Goal: Information Seeking & Learning: Learn about a topic

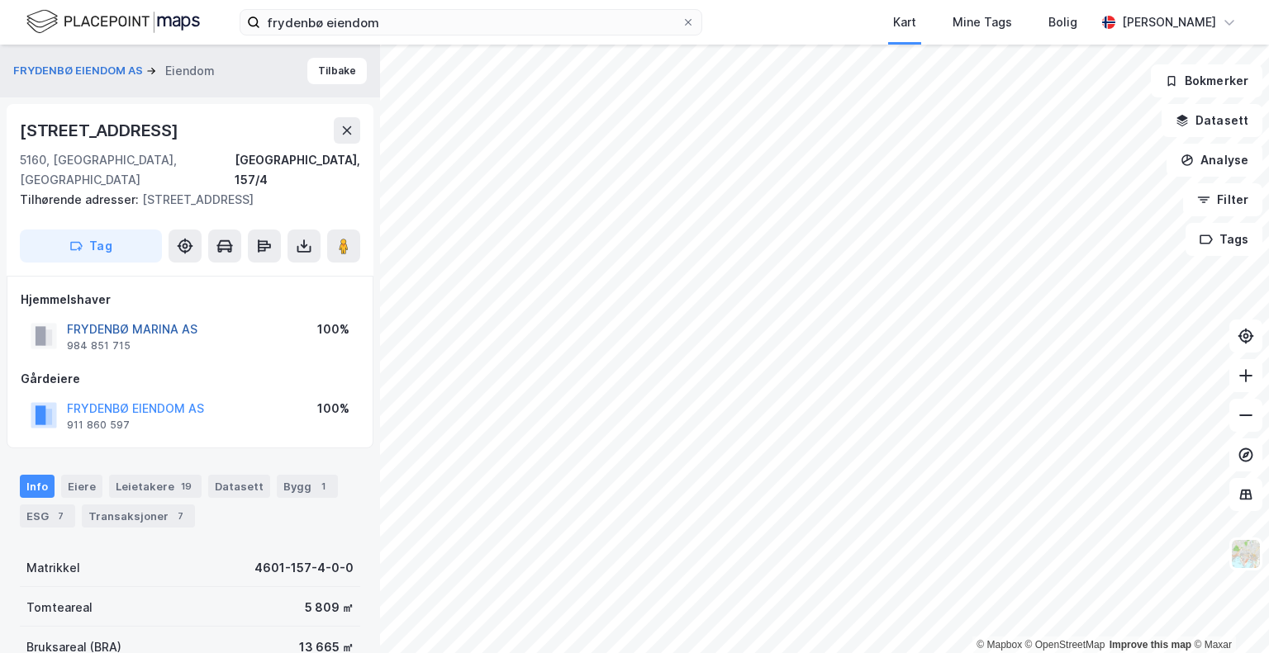
click at [0, 0] on button "FRYDENBØ MARINA AS" at bounding box center [0, 0] width 0 height 0
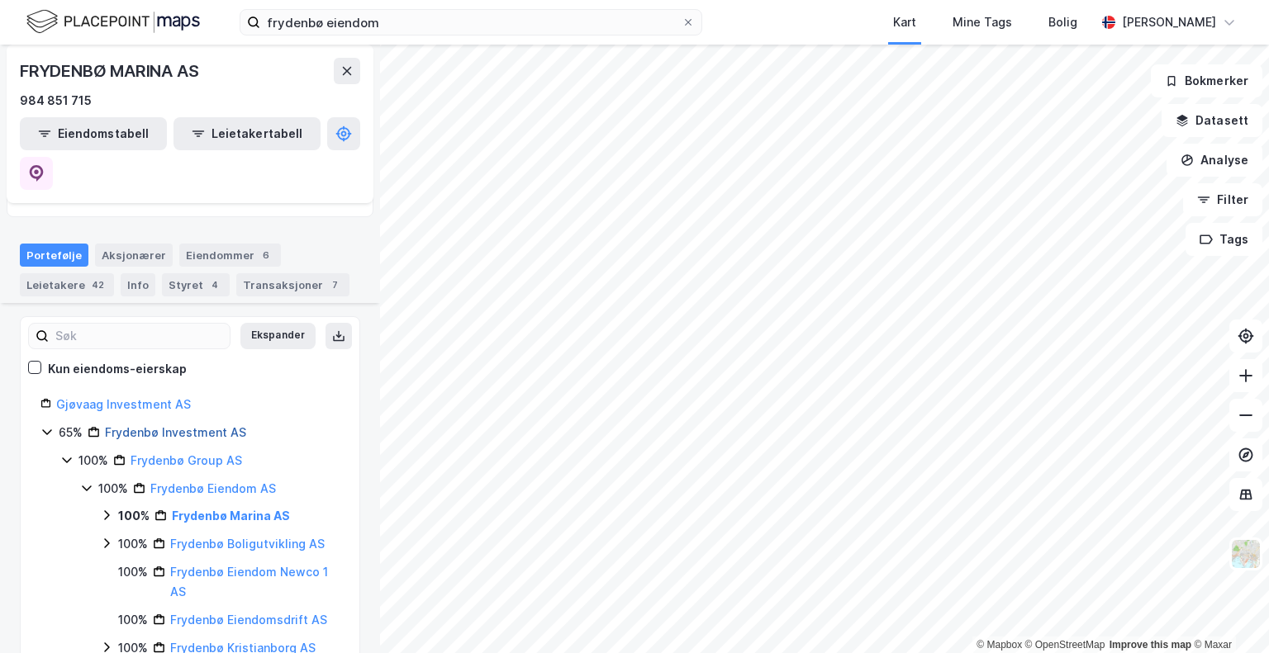
scroll to position [165, 0]
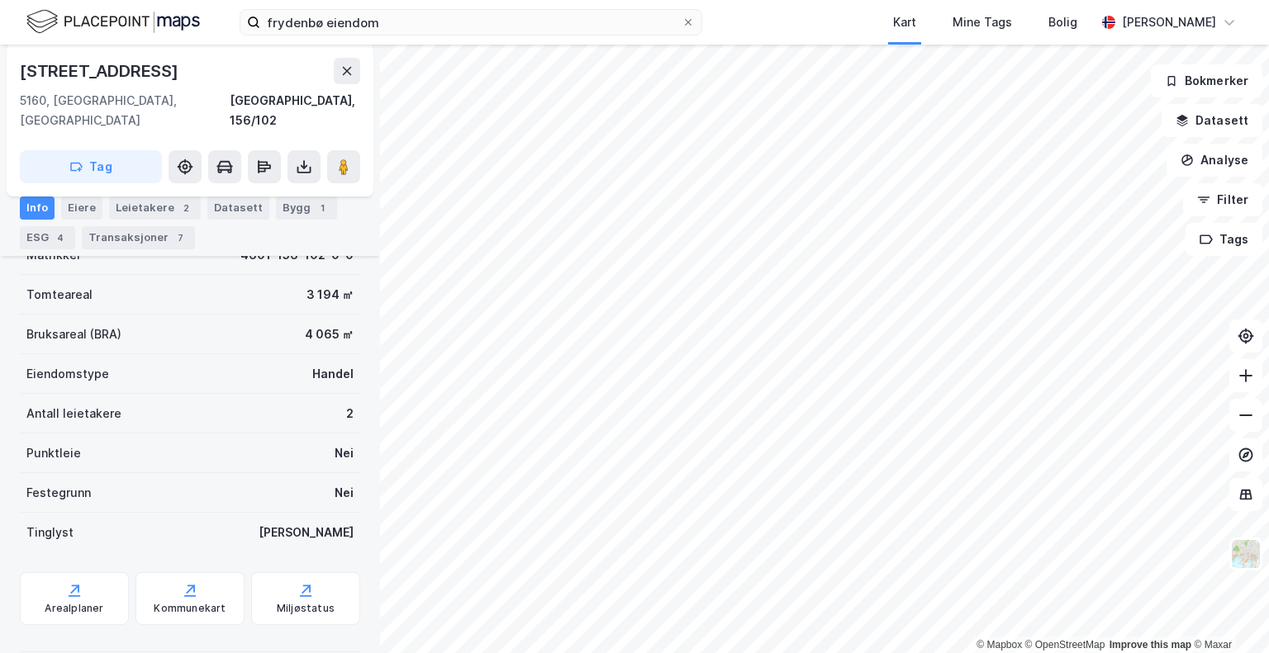
scroll to position [297, 0]
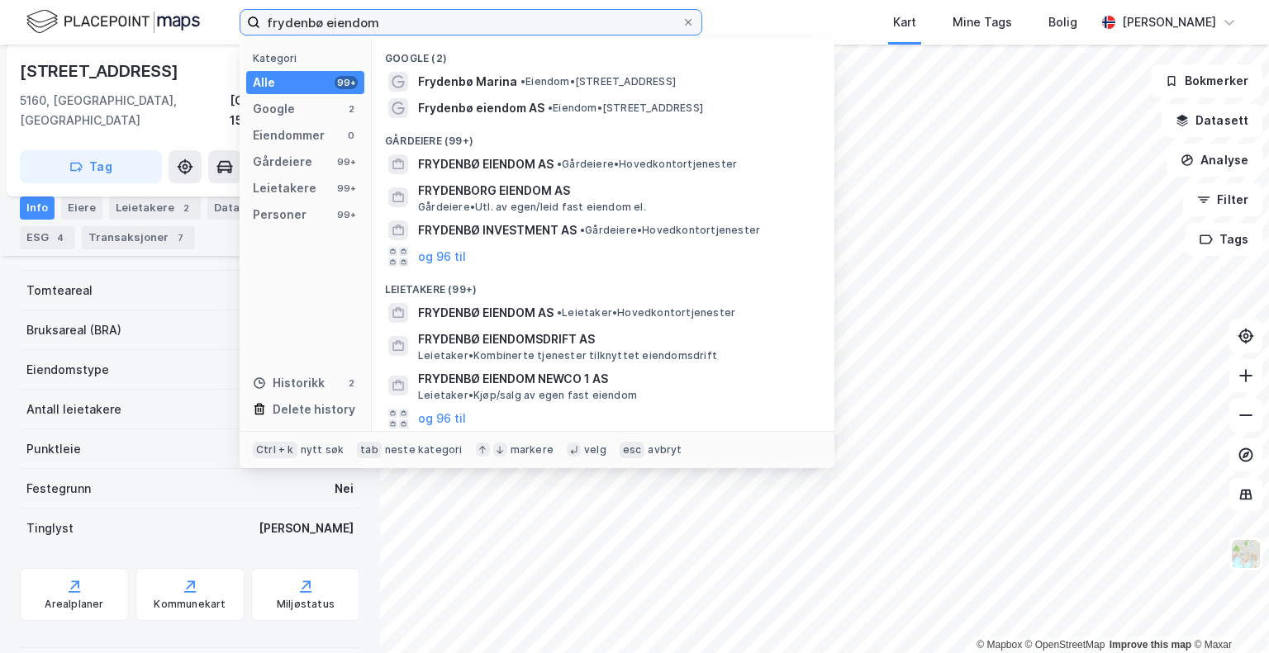
click at [399, 26] on input "frydenbø eiendom" at bounding box center [470, 22] width 421 height 25
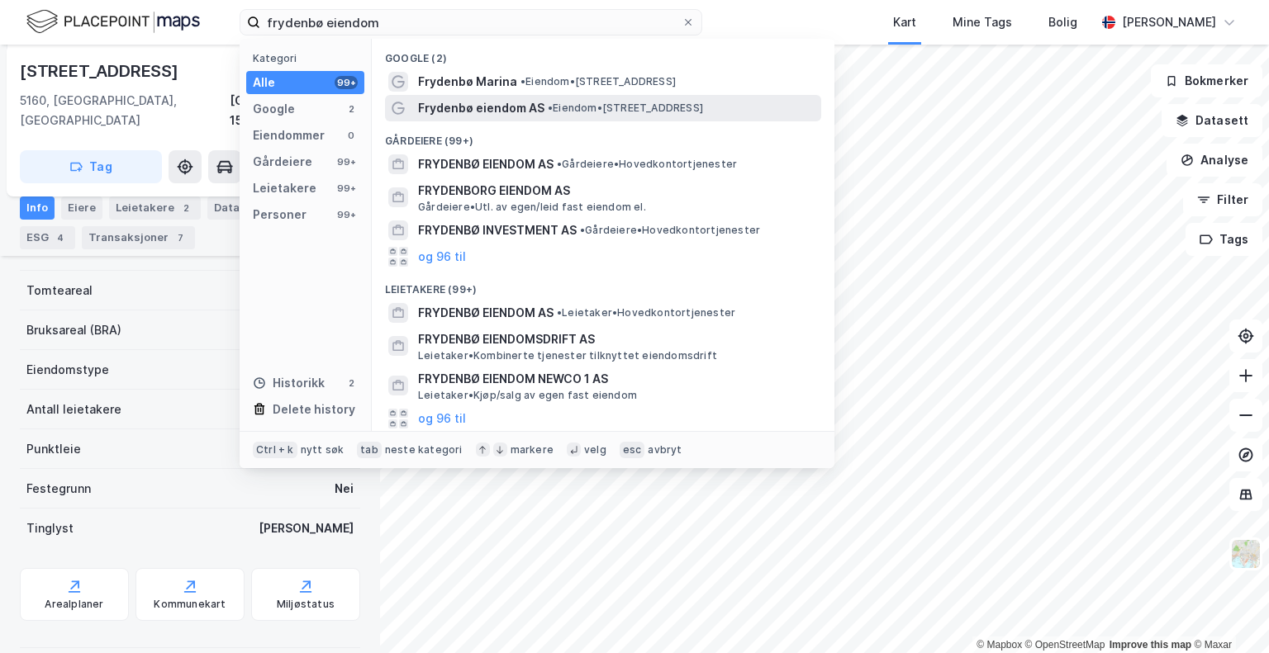
click at [446, 112] on span "Frydenbø eiendom AS" at bounding box center [481, 108] width 126 height 20
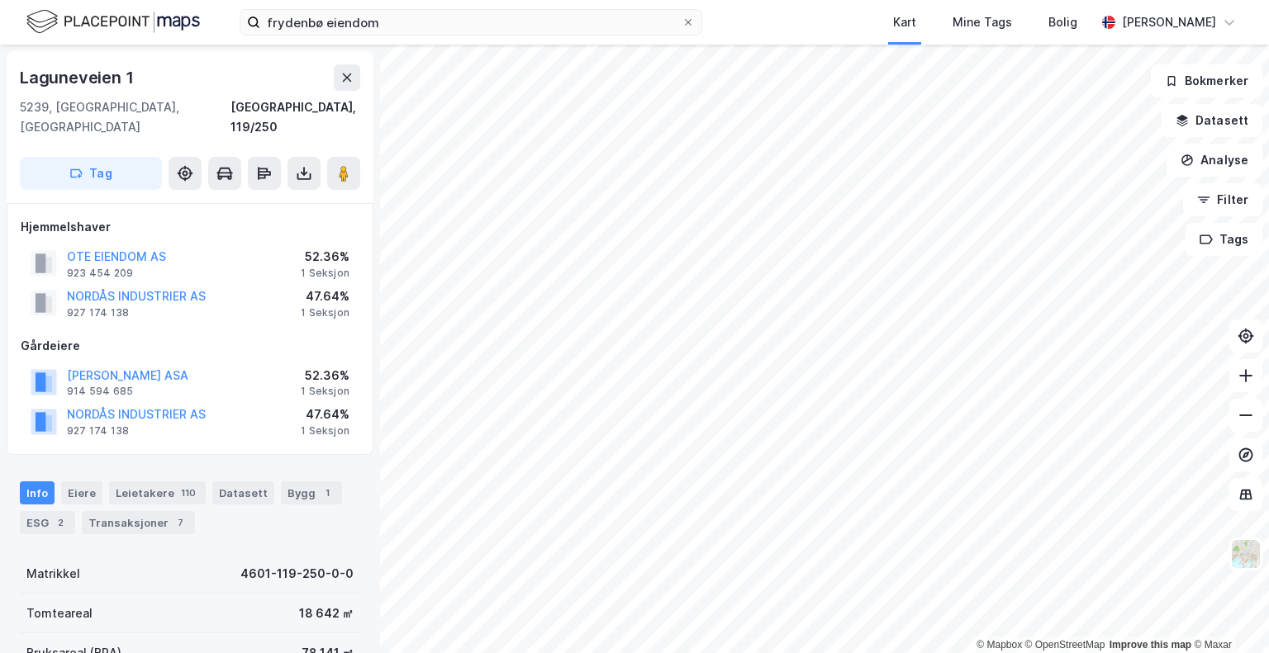
scroll to position [297, 0]
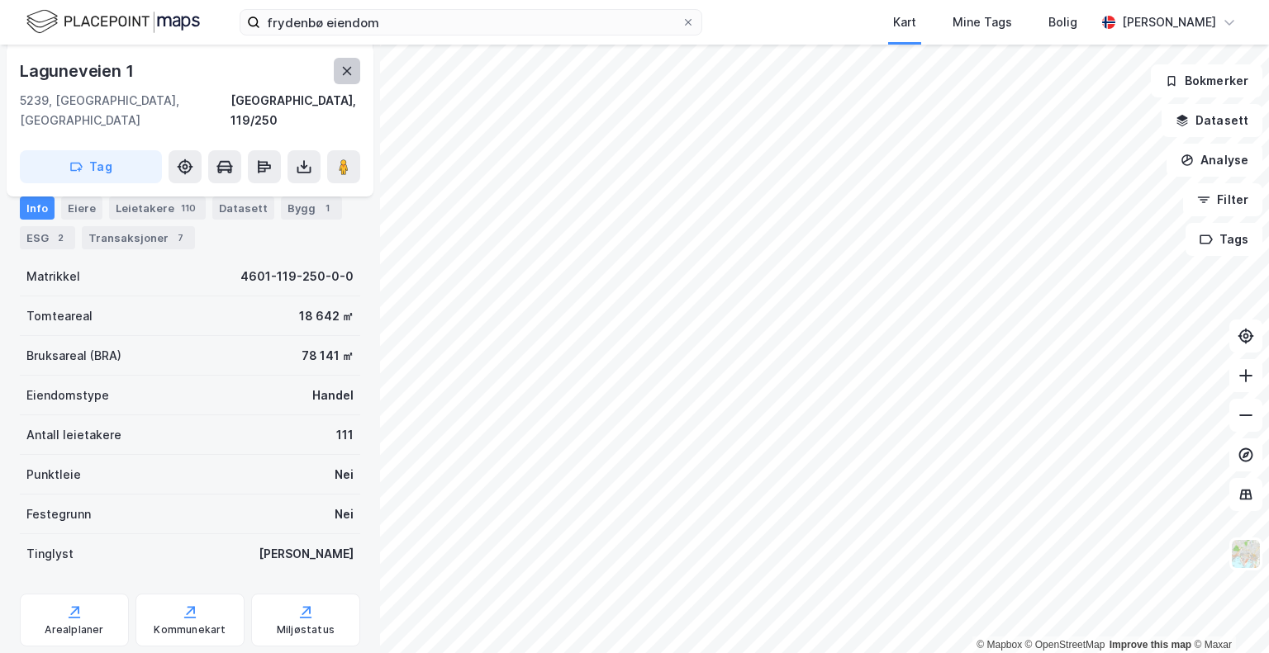
click at [347, 64] on icon at bounding box center [346, 70] width 13 height 13
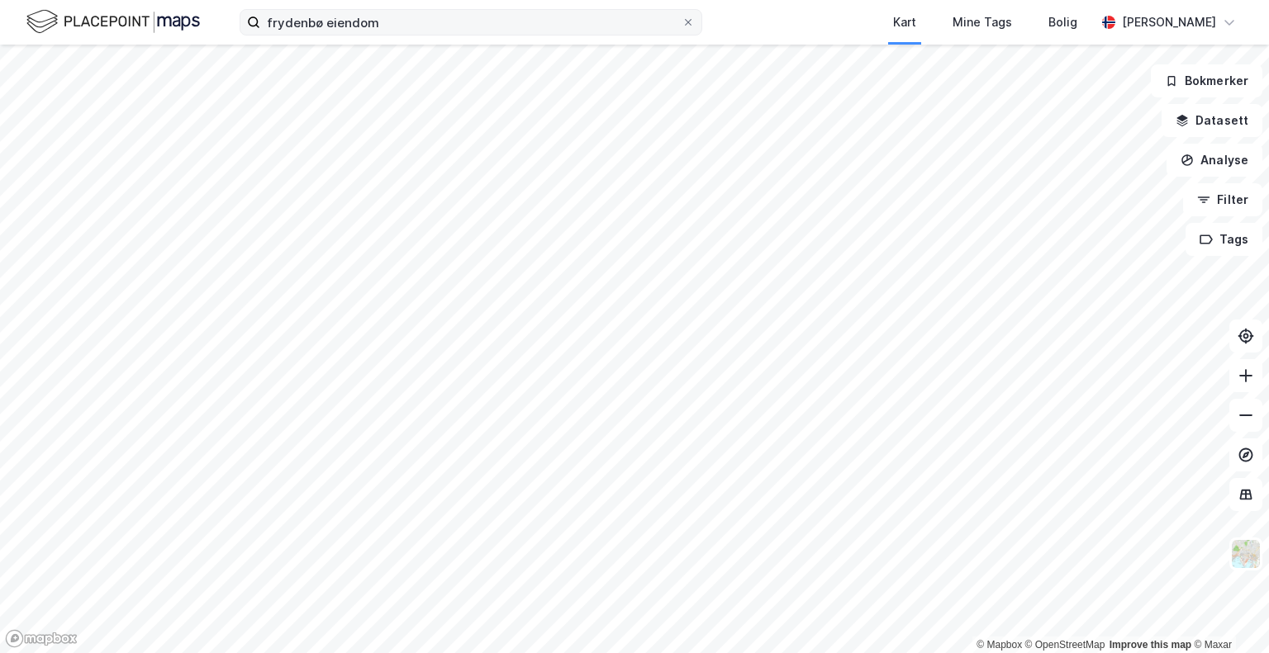
drag, startPoint x: 400, startPoint y: 36, endPoint x: 410, endPoint y: 25, distance: 14.6
click at [404, 29] on div "frydenbø eiendom [GEOGRAPHIC_DATA] Tags Bolig [PERSON_NAME]" at bounding box center [634, 22] width 1269 height 45
click at [410, 25] on input "frydenbø eiendom" at bounding box center [470, 22] width 421 height 25
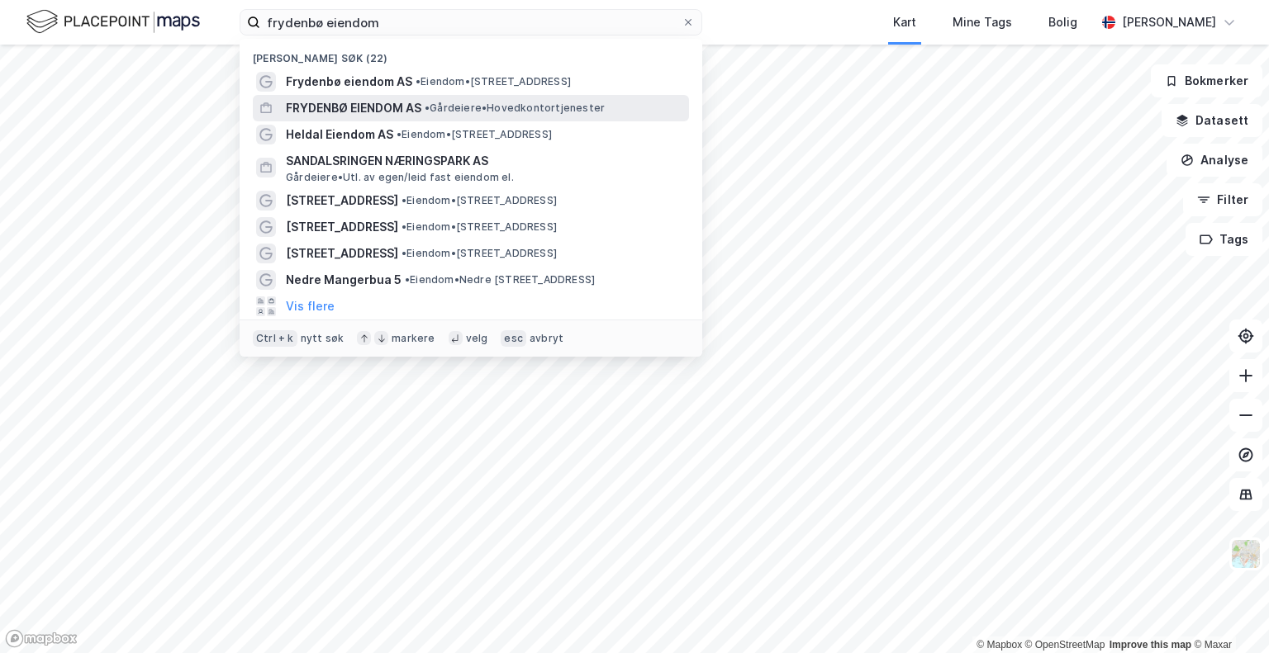
click at [393, 103] on span "FRYDENBØ EIENDOM AS" at bounding box center [353, 108] width 135 height 20
